Goal: Find specific page/section: Find specific page/section

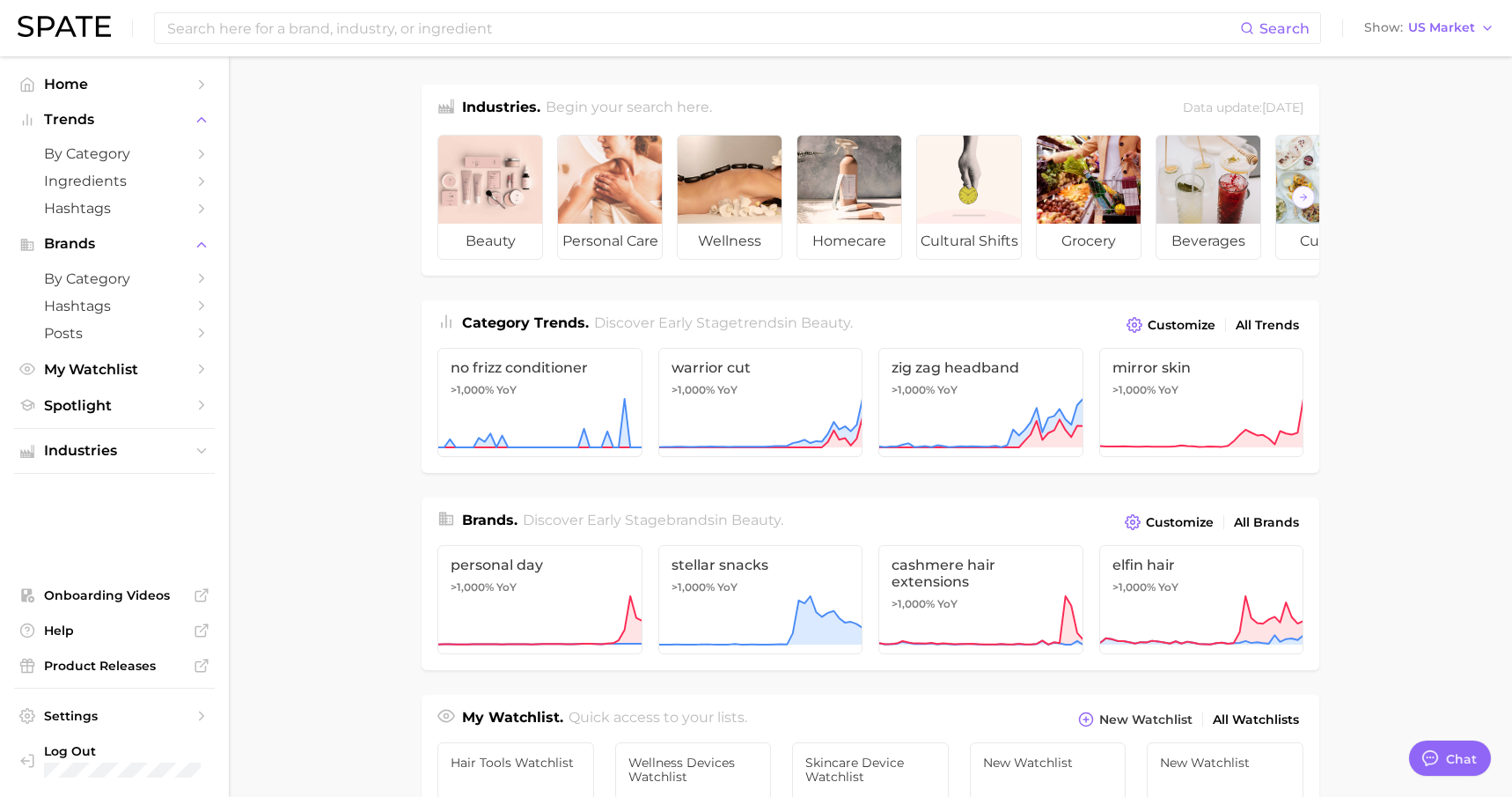
click at [1407, 466] on main "Industries. Begin your search here. Data update: [DATE] beauty personal care we…" at bounding box center [870, 743] width 1283 height 1374
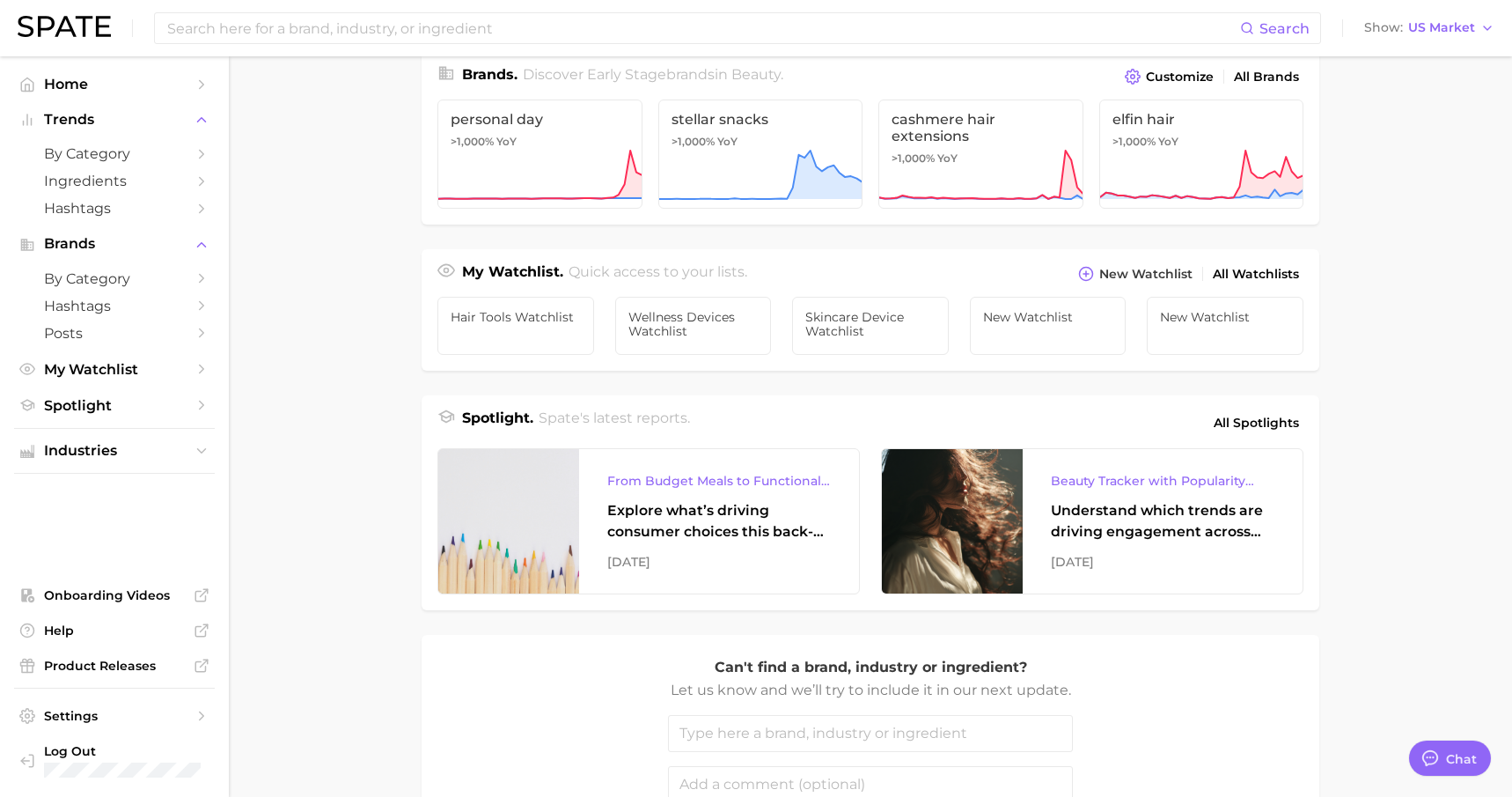
scroll to position [458, 0]
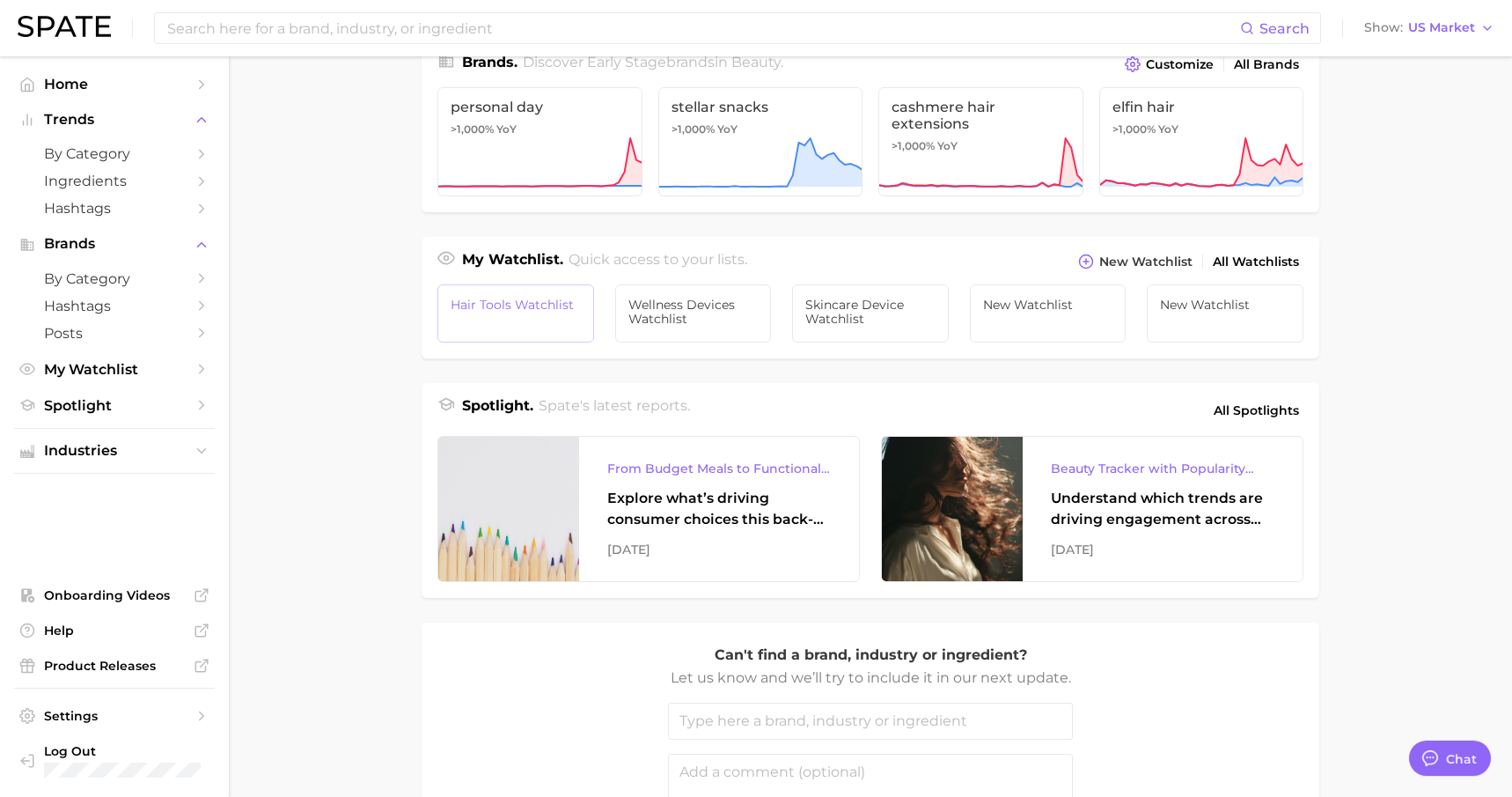
click at [494, 290] on link "Hair Tools Watchlist" at bounding box center [515, 313] width 157 height 58
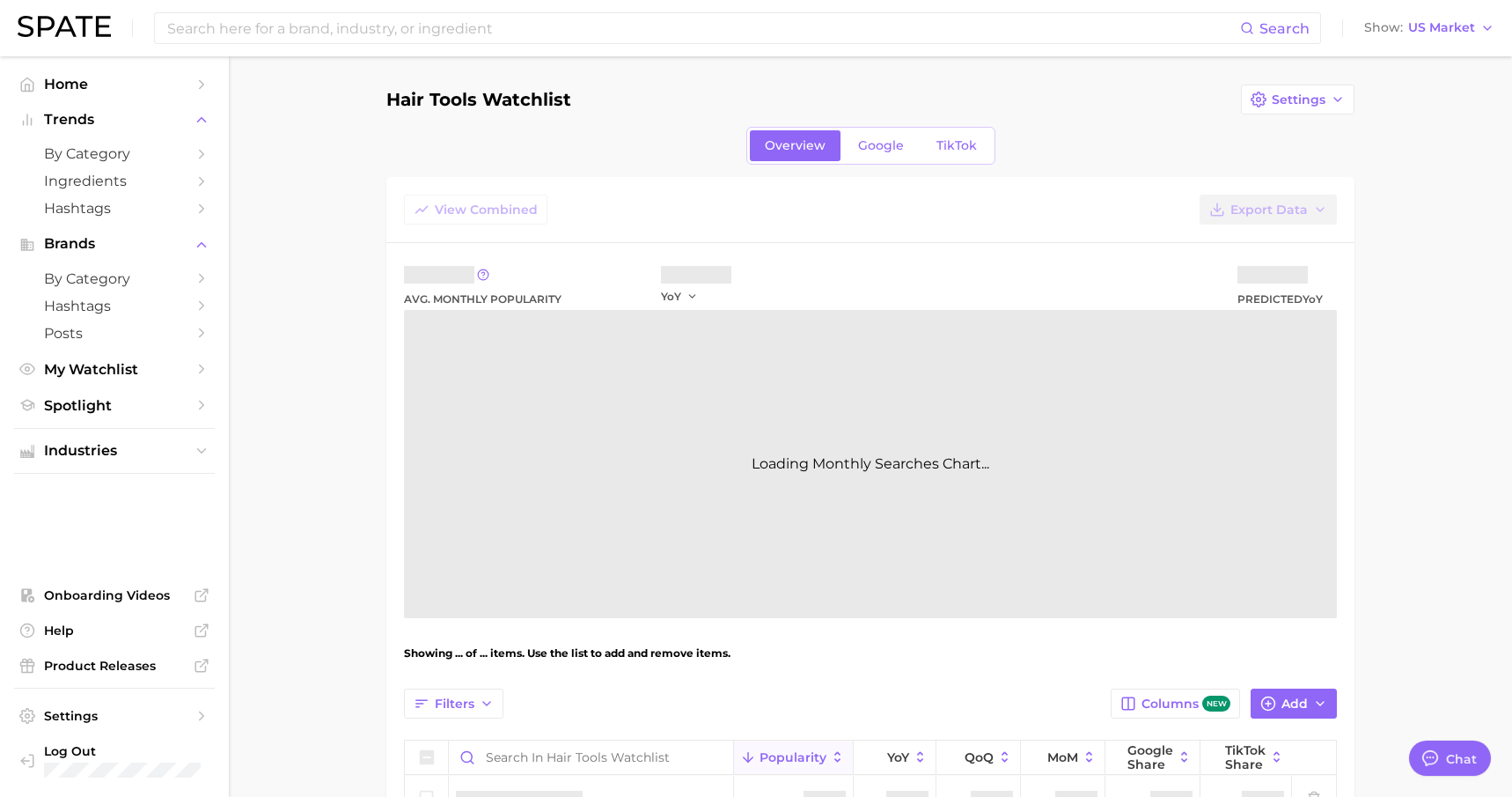
type textarea "x"
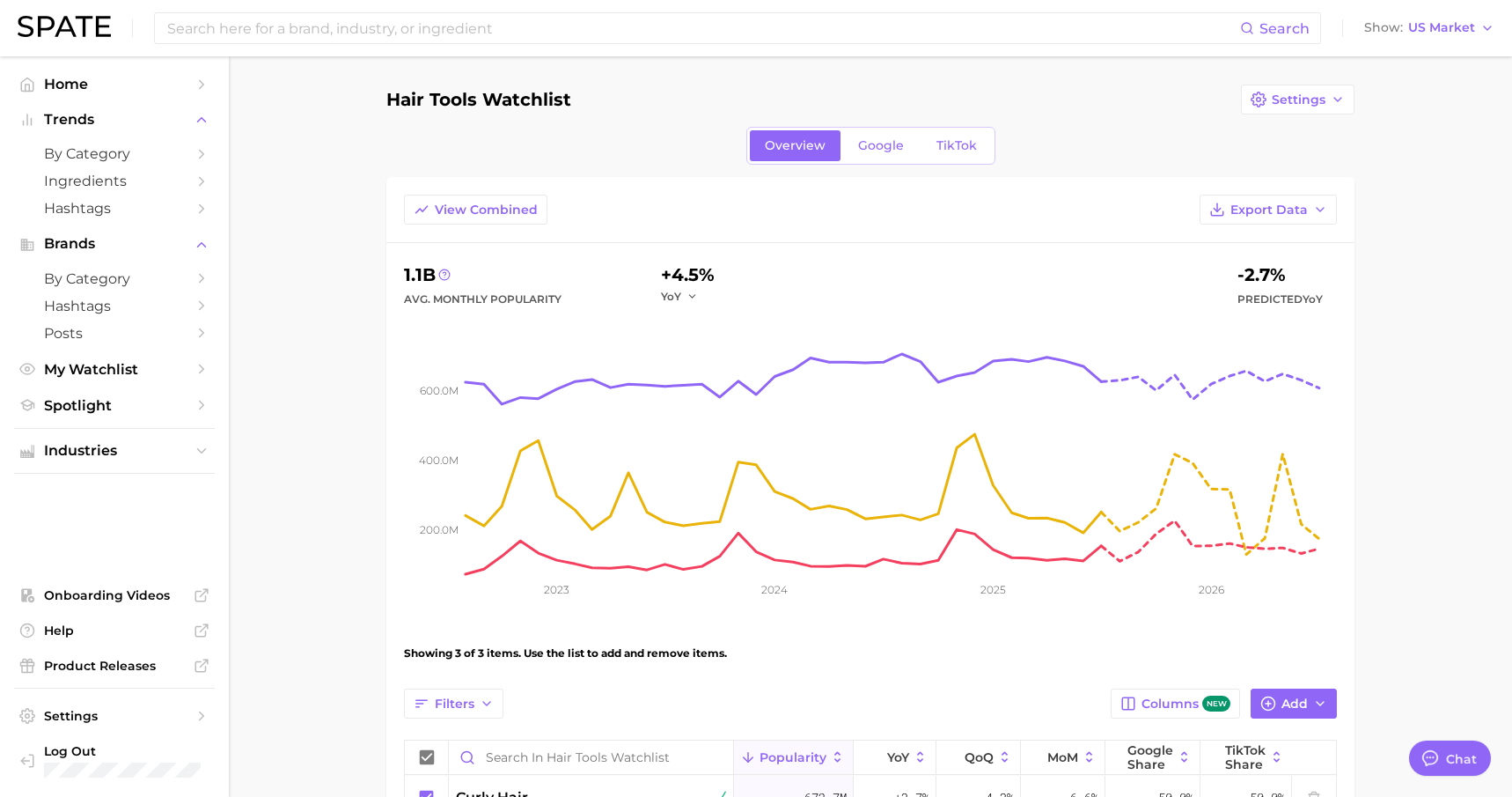
click at [1445, 442] on main "Hair Tools Watchlist Settings Overview Google TikTok View Combined Export Data …" at bounding box center [870, 557] width 1283 height 1002
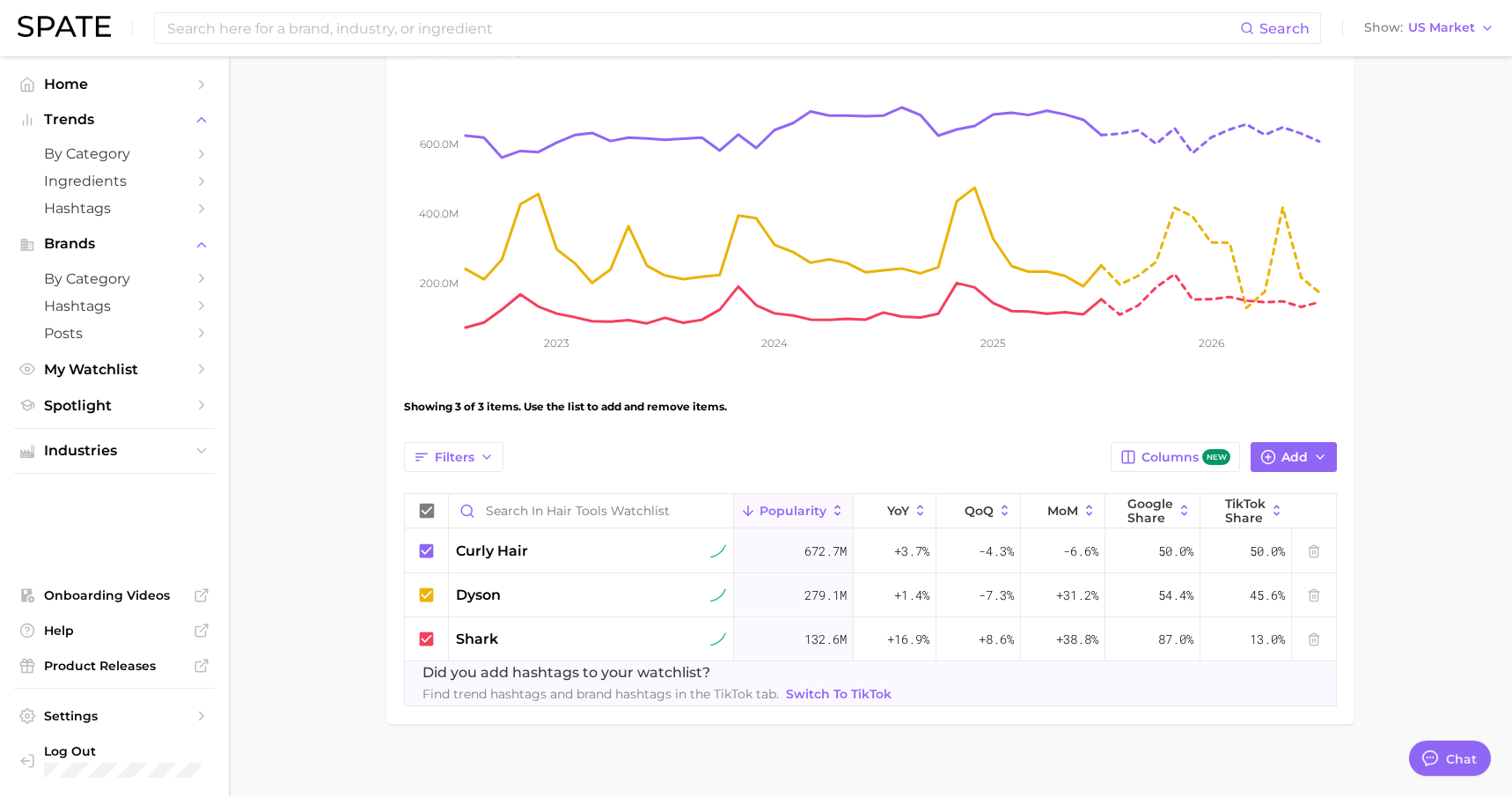
scroll to position [261, 0]
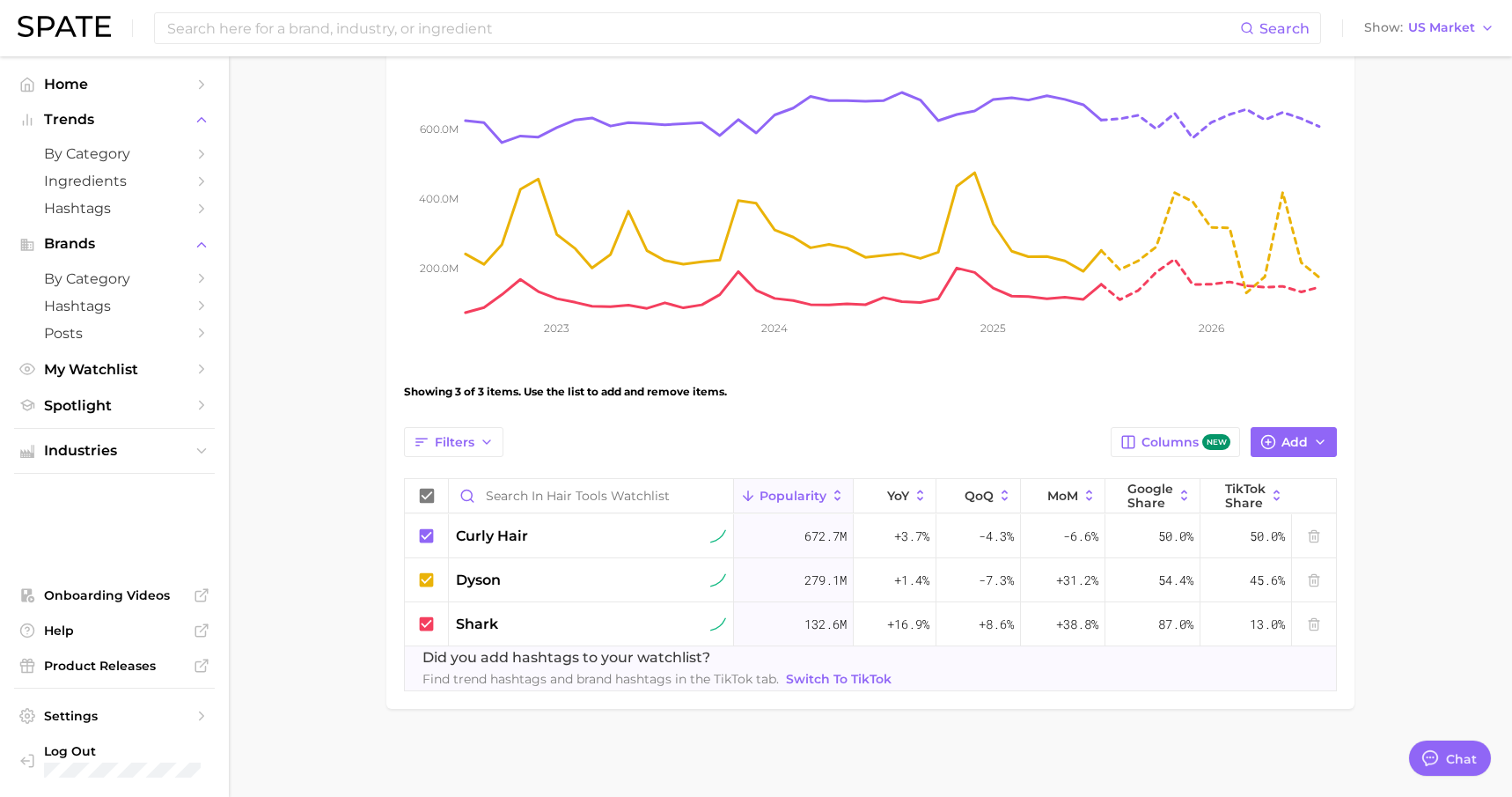
click at [1446, 617] on main "Hair Tools Watchlist Settings Overview Google TikTok View Combined Export Data …" at bounding box center [870, 296] width 1283 height 1002
